Goal: Obtain resource: Download file/media

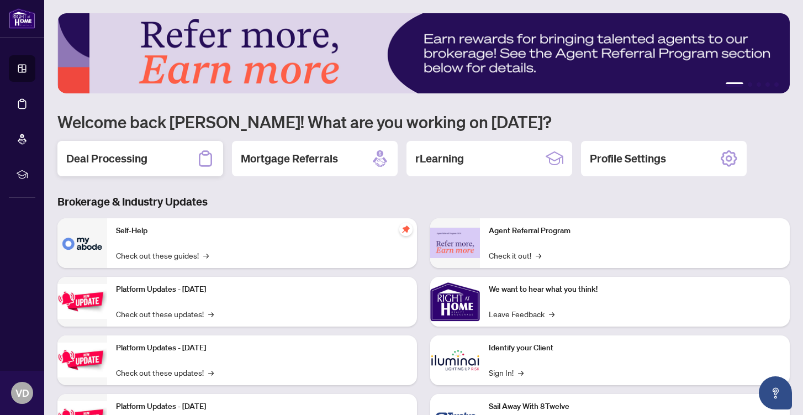
click at [177, 153] on div "Deal Processing" at bounding box center [140, 158] width 166 height 35
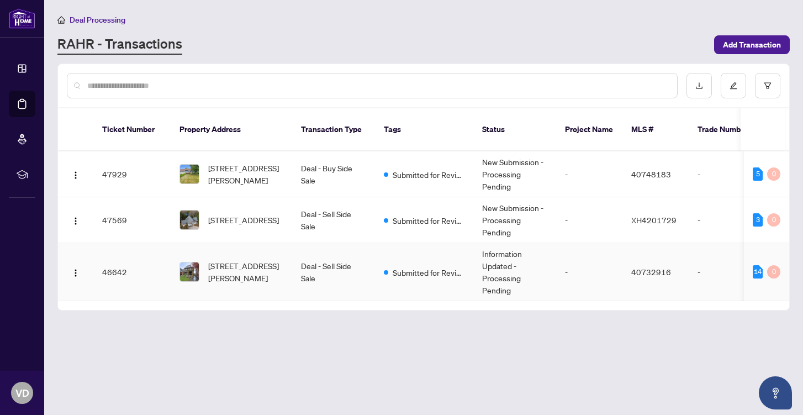
click at [109, 259] on td "46642" at bounding box center [131, 272] width 77 height 58
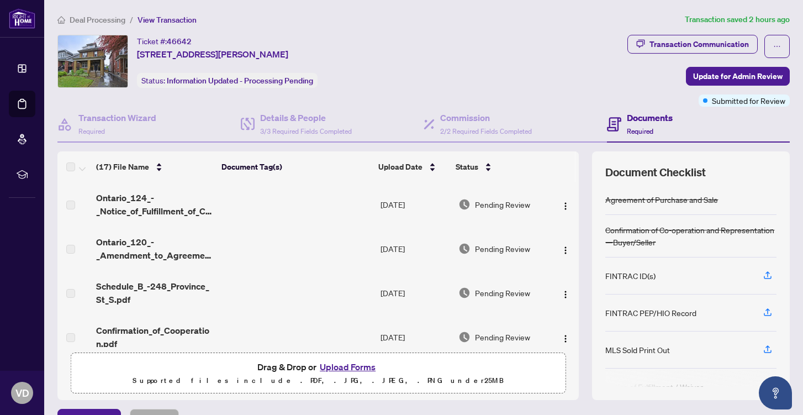
click at [706, 197] on div "Agreement of Purchase and Sale" at bounding box center [661, 199] width 113 height 12
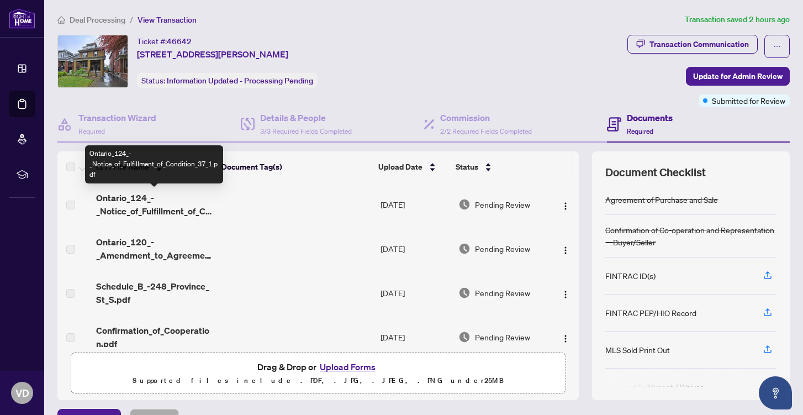
click at [183, 213] on span "Ontario_124_-_Notice_of_Fulfillment_of_Condition_37_1.pdf" at bounding box center [155, 204] width 118 height 27
click at [140, 197] on span "Ontario_124_-_Notice_of_Fulfillment_of_Condition_37_1.pdf" at bounding box center [155, 204] width 118 height 27
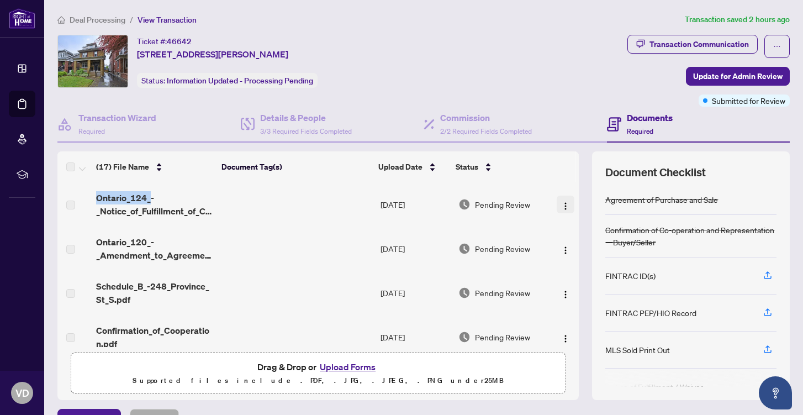
click at [563, 203] on img "button" at bounding box center [565, 206] width 9 height 9
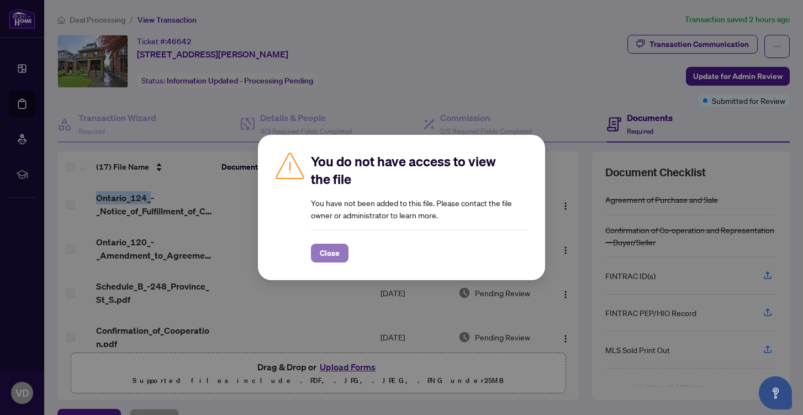
click at [336, 250] on span "Close" at bounding box center [330, 253] width 20 height 18
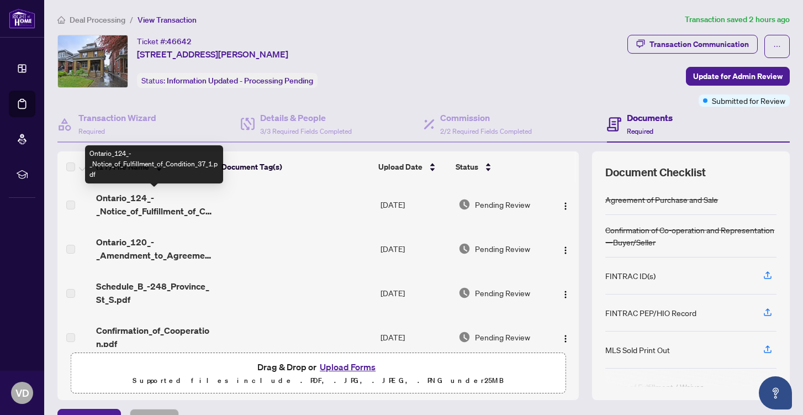
click at [106, 206] on span "Ontario_124_-_Notice_of_Fulfillment_of_Condition_37_1.pdf" at bounding box center [155, 204] width 118 height 27
click at [137, 209] on span "Ontario_124_-_Notice_of_Fulfillment_of_Condition_37_1.pdf" at bounding box center [155, 204] width 118 height 27
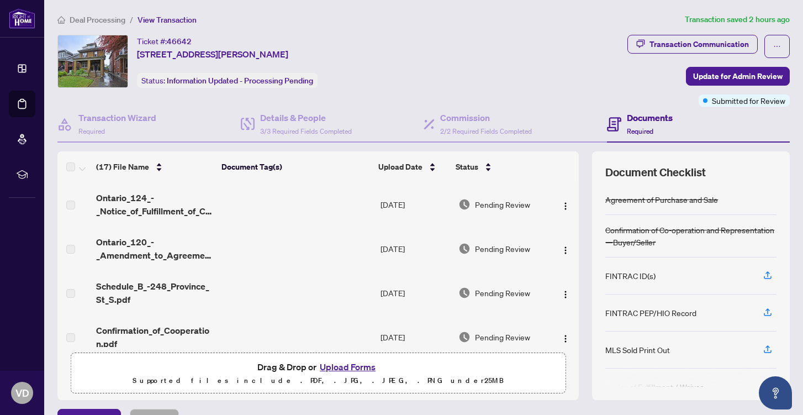
click at [254, 198] on td at bounding box center [297, 204] width 158 height 44
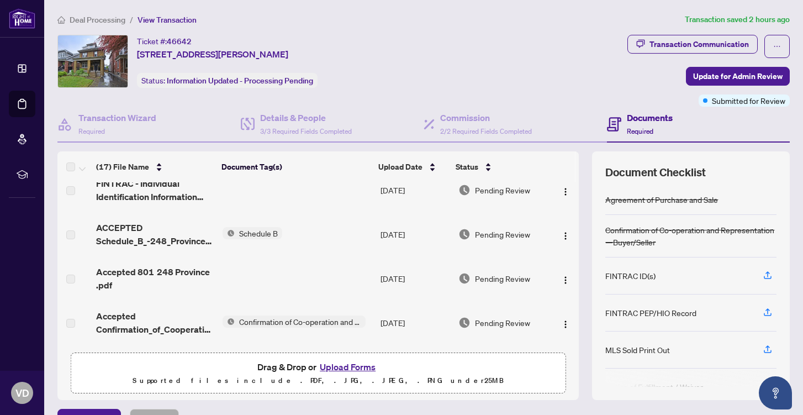
scroll to position [581, 0]
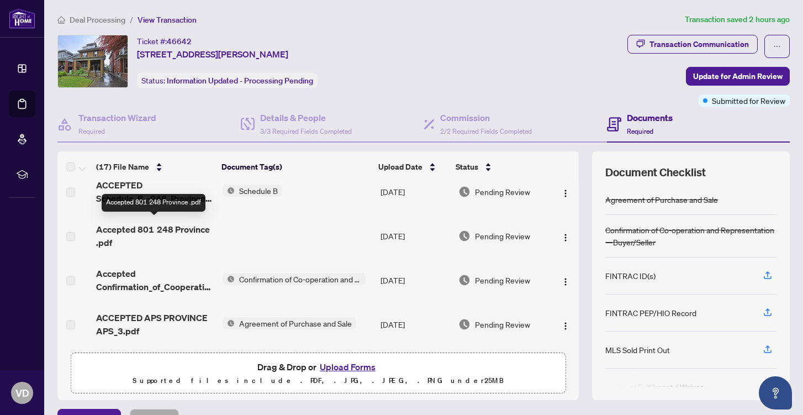
click at [162, 224] on span "Accepted 801 248 Province .pdf" at bounding box center [155, 236] width 118 height 27
